Goal: Task Accomplishment & Management: Manage account settings

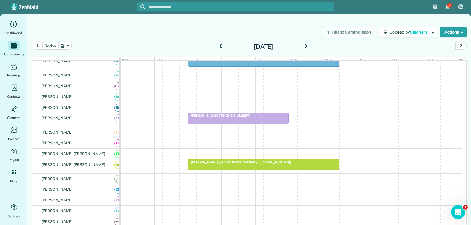
scroll to position [59, 0]
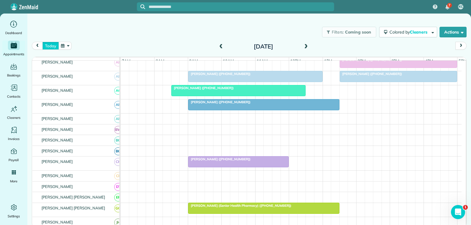
click at [53, 45] on button "today" at bounding box center [50, 46] width 16 height 8
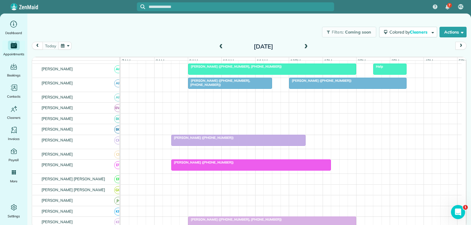
scroll to position [92, 0]
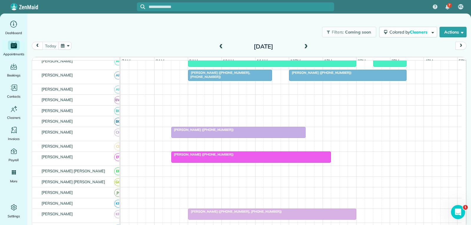
click at [221, 138] on div at bounding box center [239, 132] width 134 height 11
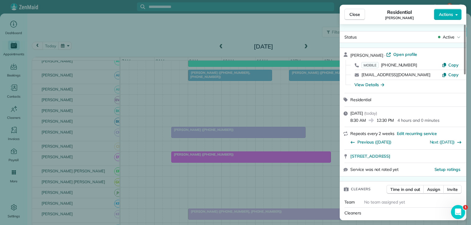
scroll to position [60, 0]
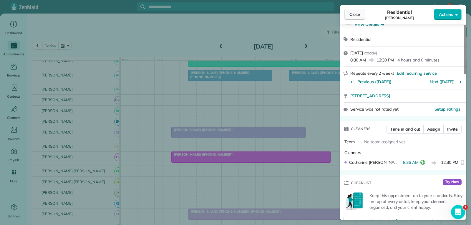
click at [351, 16] on span "Close" at bounding box center [355, 14] width 11 height 6
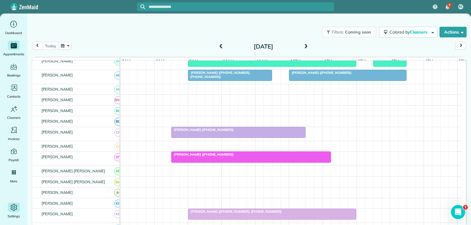
click at [13, 206] on icon "Main" at bounding box center [13, 207] width 9 height 9
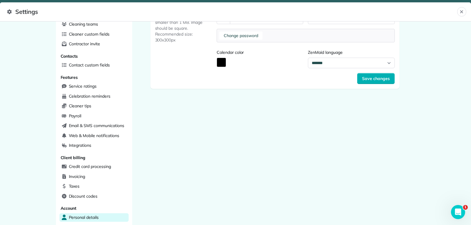
scroll to position [166, 0]
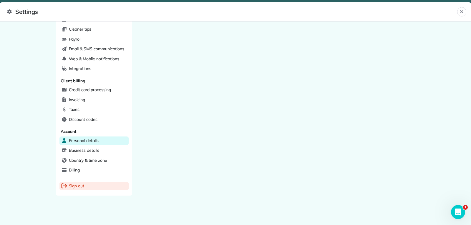
click at [72, 187] on span "Sign out" at bounding box center [77, 186] width 16 height 6
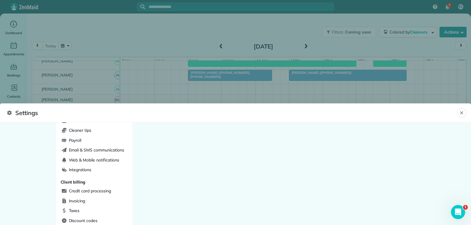
scroll to position [14, 0]
